Goal: Information Seeking & Learning: Understand process/instructions

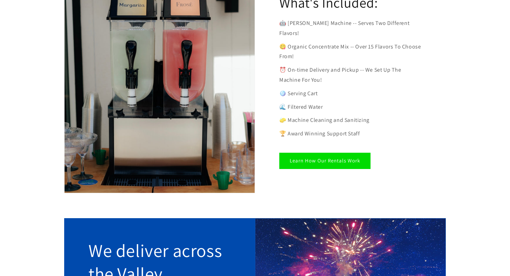
scroll to position [411, 0]
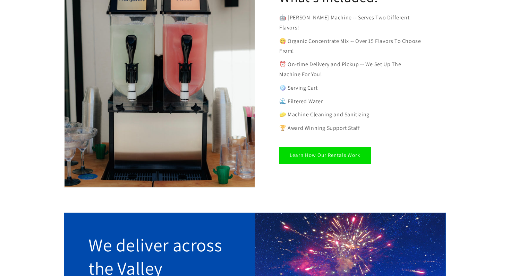
click at [340, 147] on link "Learn How Our Rentals Work" at bounding box center [324, 155] width 91 height 16
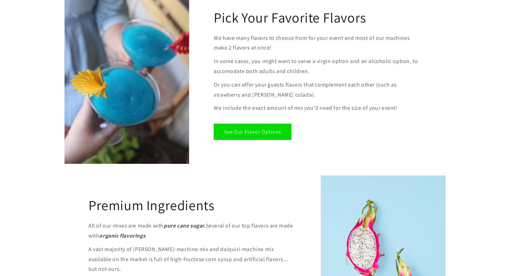
scroll to position [711, 0]
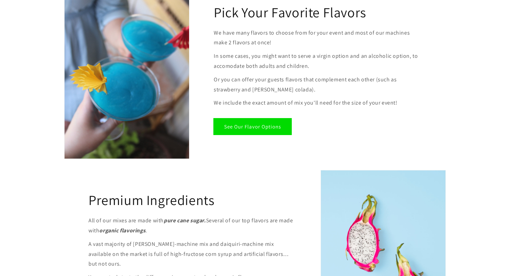
click at [282, 129] on link "See Our Flavor Options" at bounding box center [253, 127] width 78 height 16
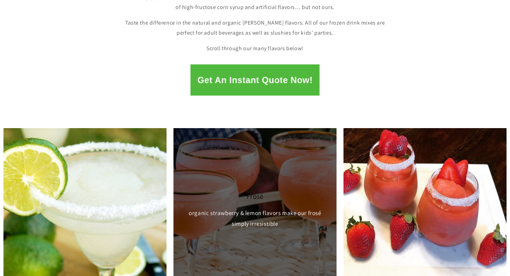
scroll to position [115, 0]
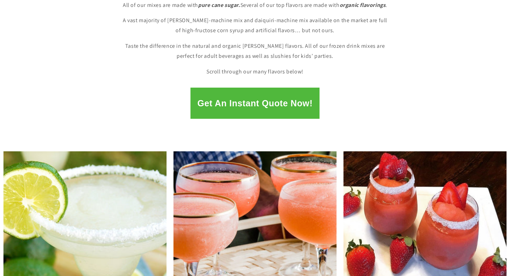
click at [277, 107] on button "Get An Instant Quote Now!" at bounding box center [254, 103] width 129 height 31
